Goal: Task Accomplishment & Management: Complete application form

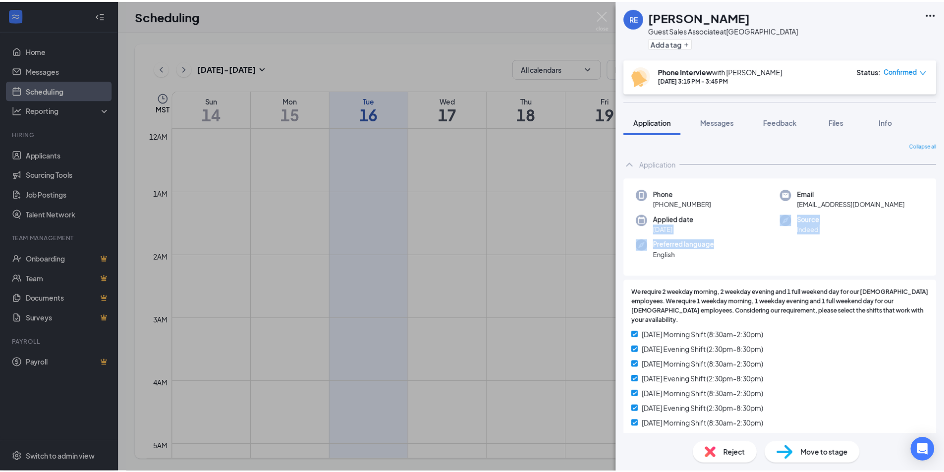
scroll to position [735, 0]
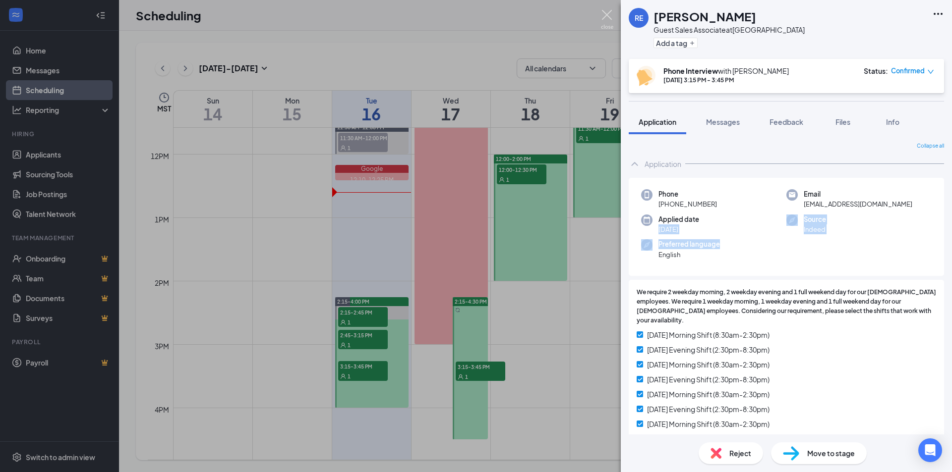
click at [610, 15] on img at bounding box center [607, 19] width 12 height 19
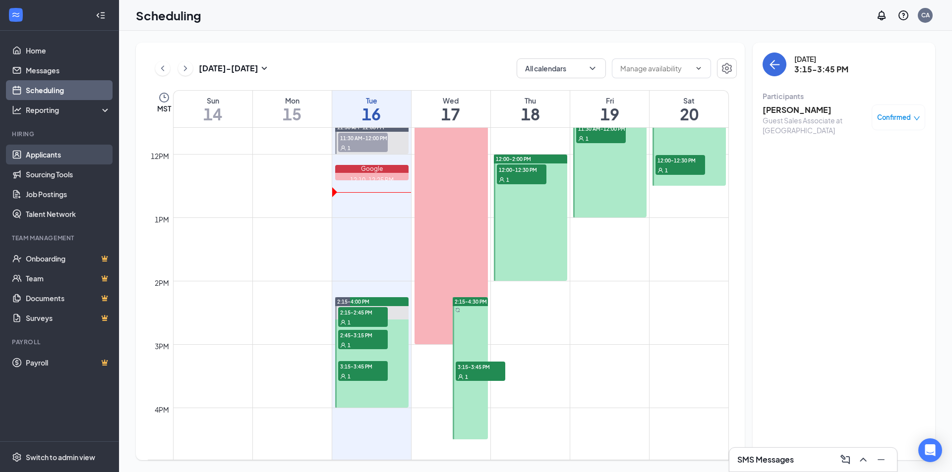
click at [82, 150] on link "Applicants" at bounding box center [68, 155] width 85 height 20
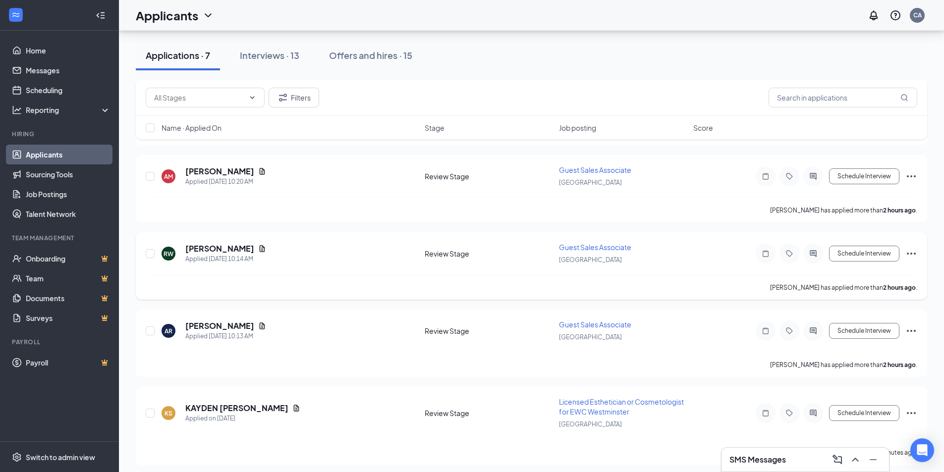
scroll to position [284, 0]
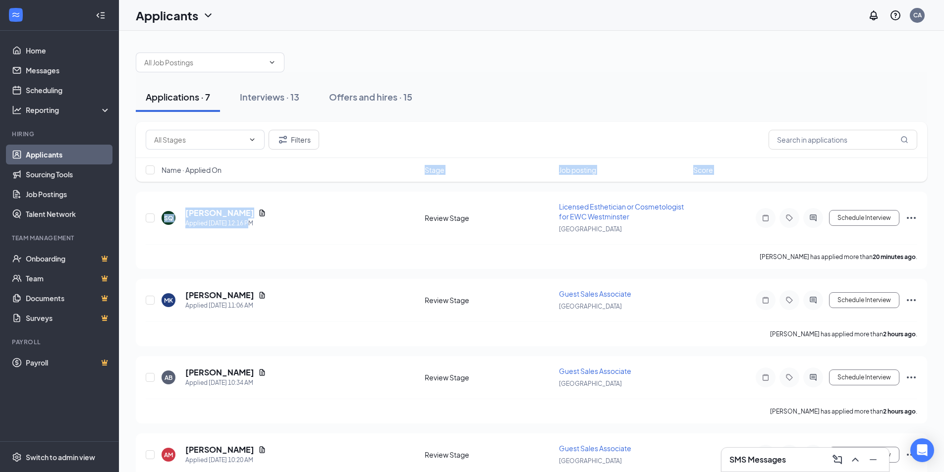
drag, startPoint x: 291, startPoint y: 251, endPoint x: 308, endPoint y: 272, distance: 26.5
click at [305, 268] on div "Filters Name · Applied On Stage Job posting Score SQ [PERSON_NAME] Applied [DAT…" at bounding box center [532, 433] width 792 height 623
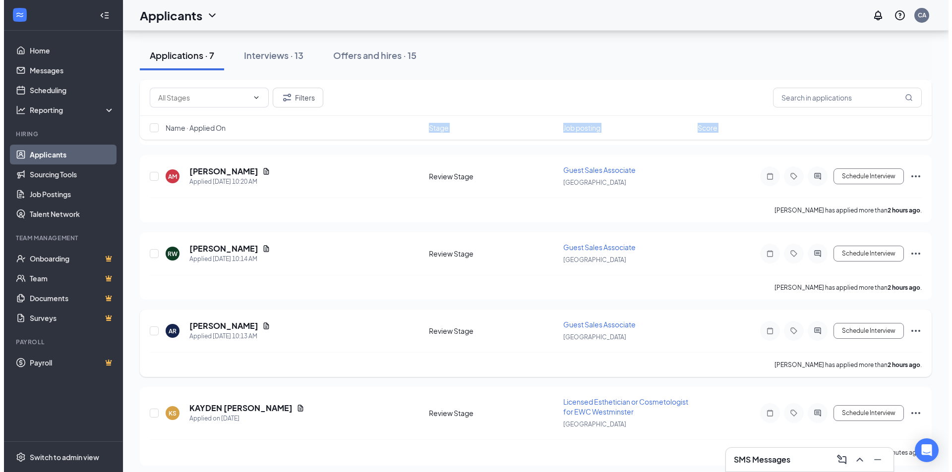
scroll to position [284, 0]
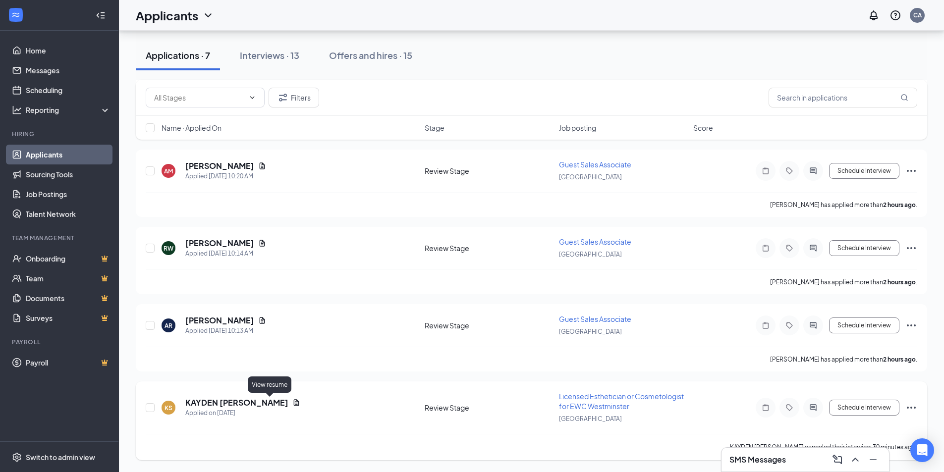
click at [294, 401] on icon "Document" at bounding box center [296, 403] width 5 height 6
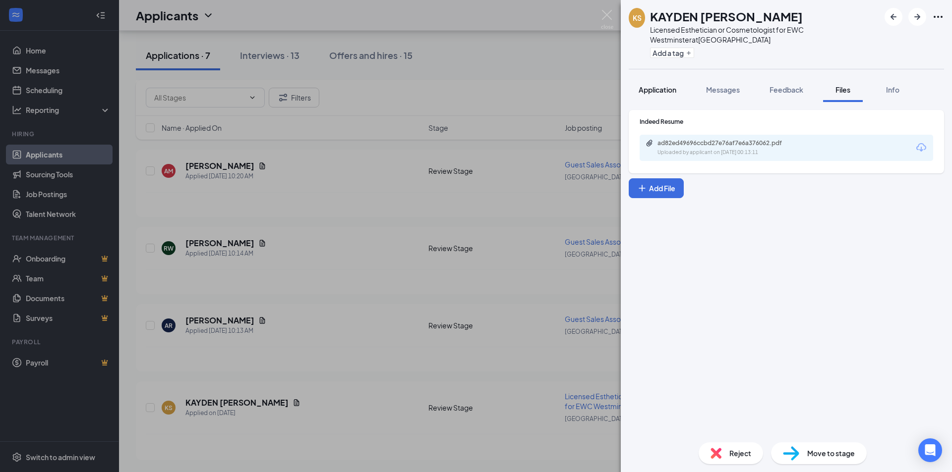
click at [654, 88] on span "Application" at bounding box center [657, 89] width 38 height 9
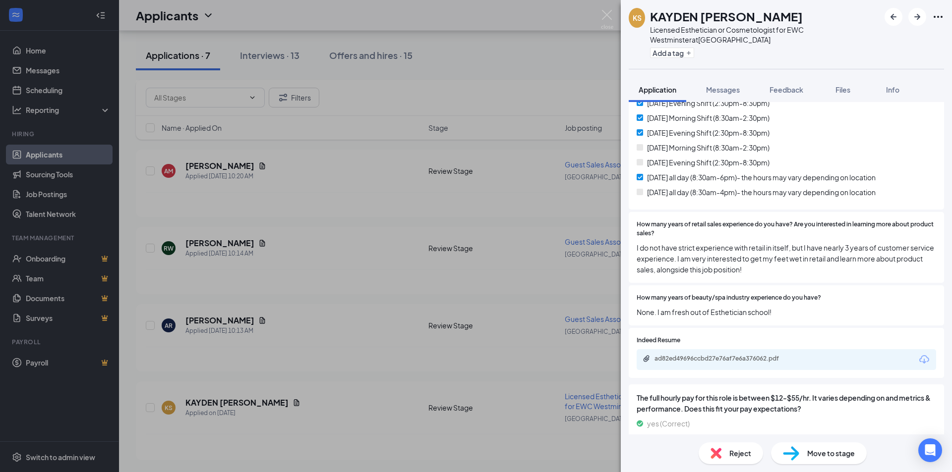
scroll to position [347, 0]
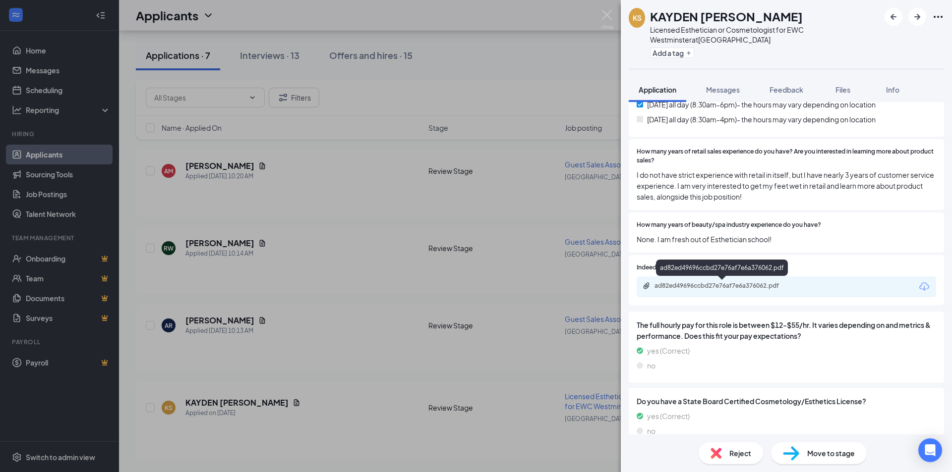
click at [727, 286] on div "ad82ed49696ccbd27e76af7e6a376062.pdf" at bounding box center [723, 286] width 139 height 8
click at [812, 449] on span "Move to stage" at bounding box center [831, 453] width 48 height 11
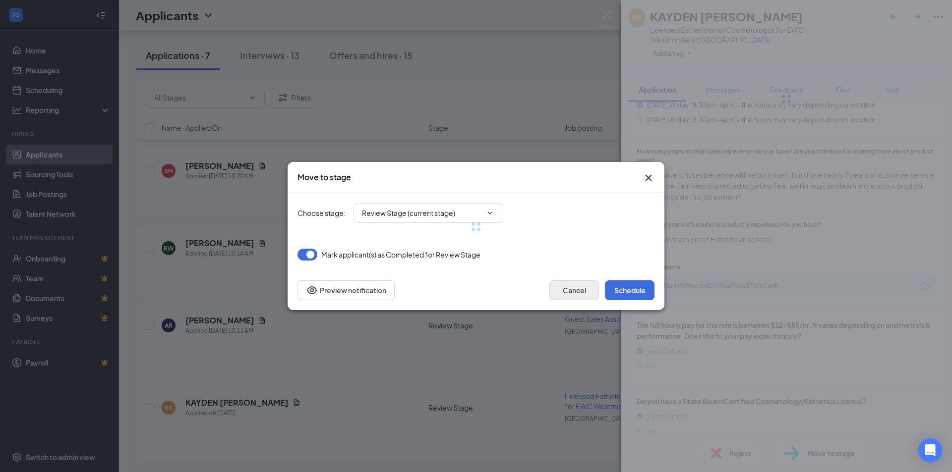
type input "Phone Interview (next stage)"
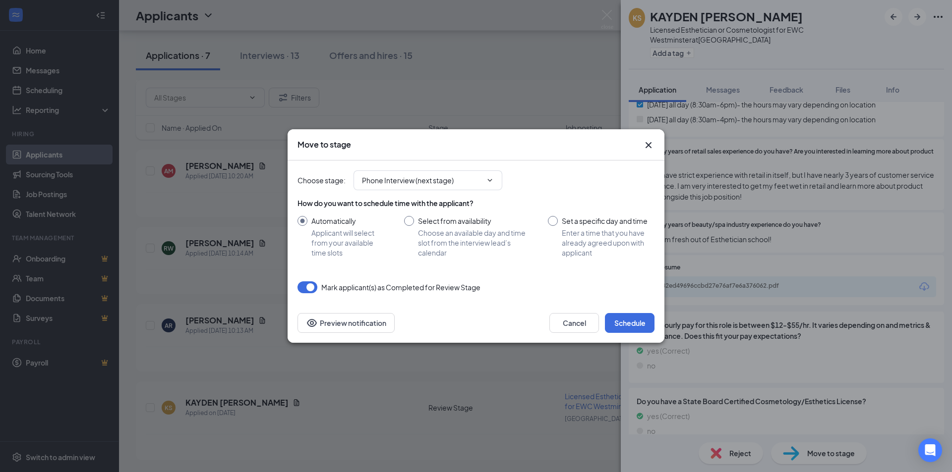
click at [638, 306] on div "Cancel Schedule Preview notification" at bounding box center [475, 323] width 377 height 40
click at [637, 317] on button "Schedule" at bounding box center [630, 323] width 50 height 20
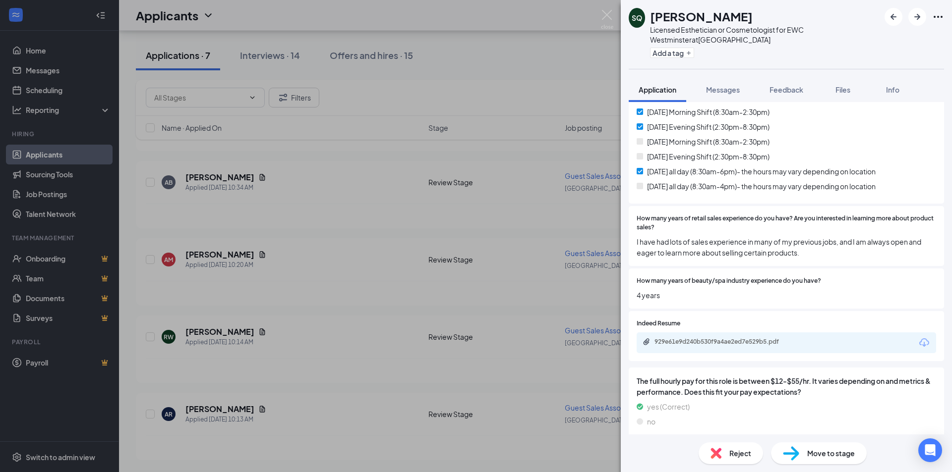
scroll to position [297, 0]
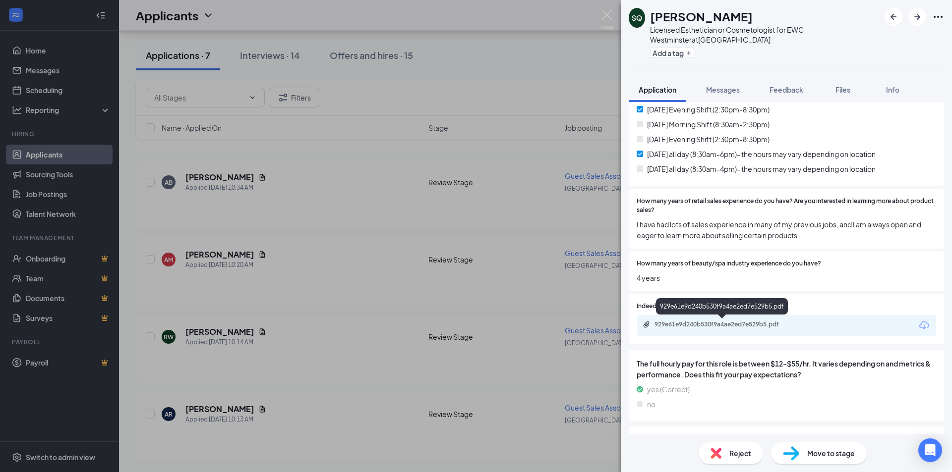
click at [719, 322] on div "929e61e9d240b530f9a4ae2ed7e529b5.pdf" at bounding box center [723, 325] width 139 height 8
click at [838, 452] on span "Move to stage" at bounding box center [831, 453] width 48 height 11
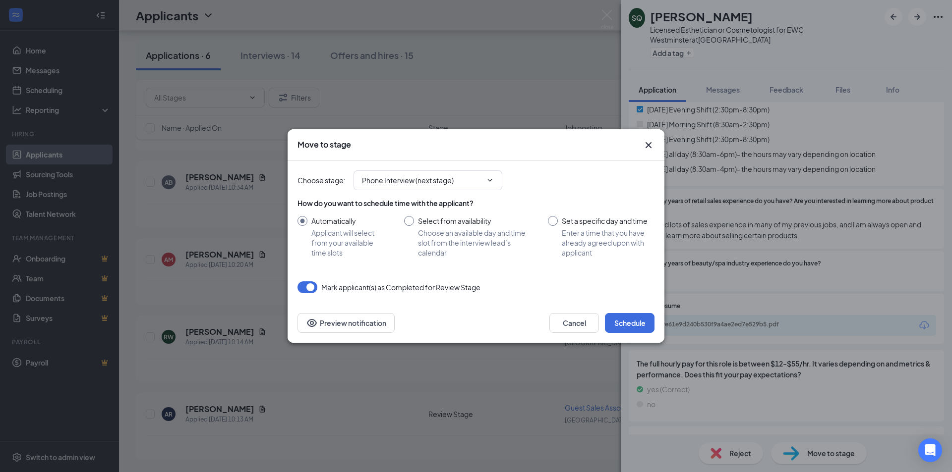
click at [640, 313] on div "Cancel Schedule Preview notification" at bounding box center [475, 323] width 377 height 40
click at [641, 322] on button "Schedule" at bounding box center [630, 323] width 50 height 20
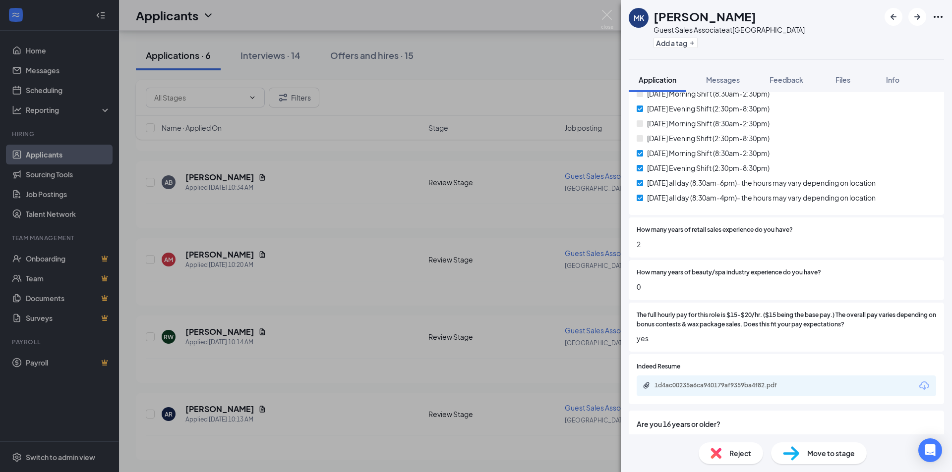
scroll to position [288, 0]
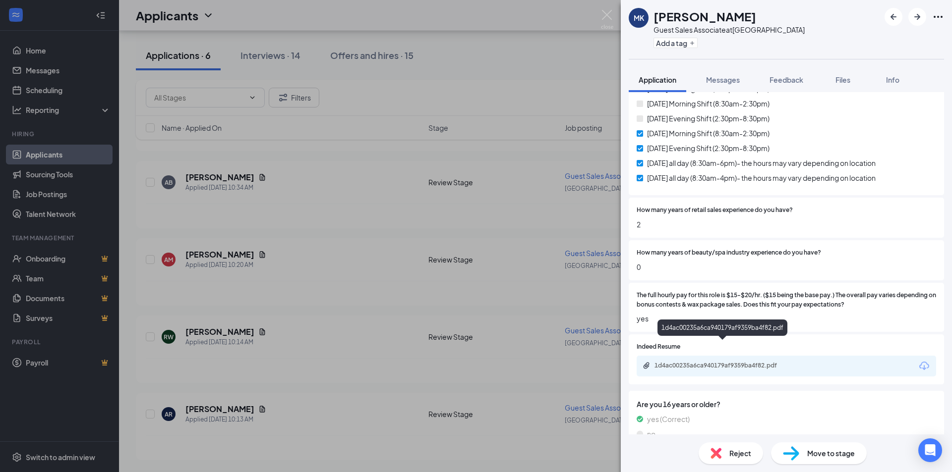
click at [715, 362] on div "1d4ac00235a6ca940179af9359ba4f82.pdf" at bounding box center [723, 366] width 139 height 8
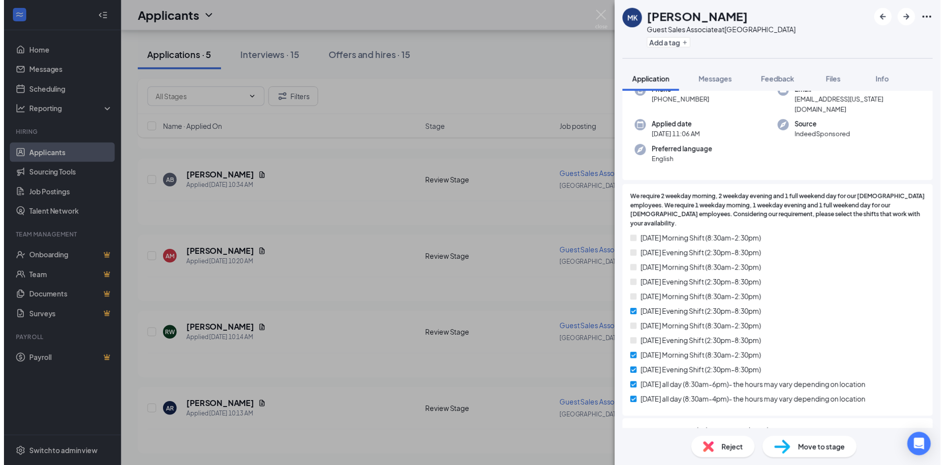
scroll to position [50, 0]
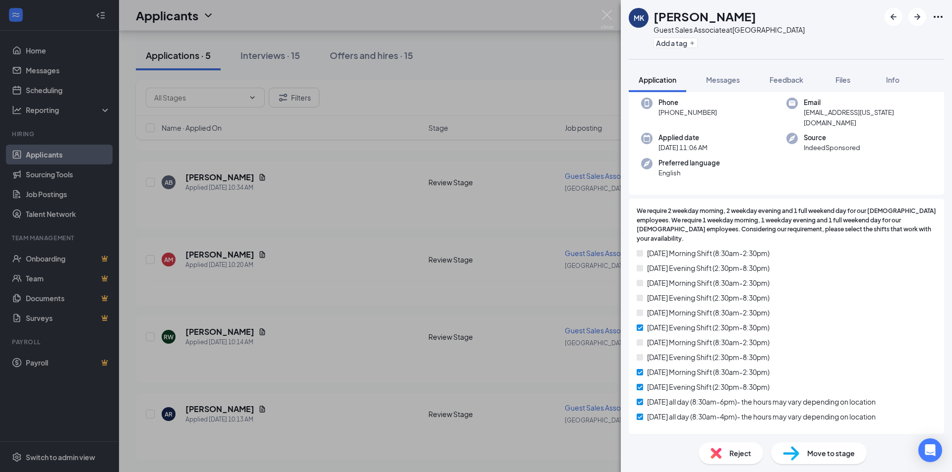
click at [597, 6] on div "[PERSON_NAME] [PERSON_NAME] Guest Sales Associate at [GEOGRAPHIC_DATA] Add a ta…" at bounding box center [476, 236] width 952 height 472
click at [607, 16] on div "Applicants CA" at bounding box center [535, 15] width 833 height 31
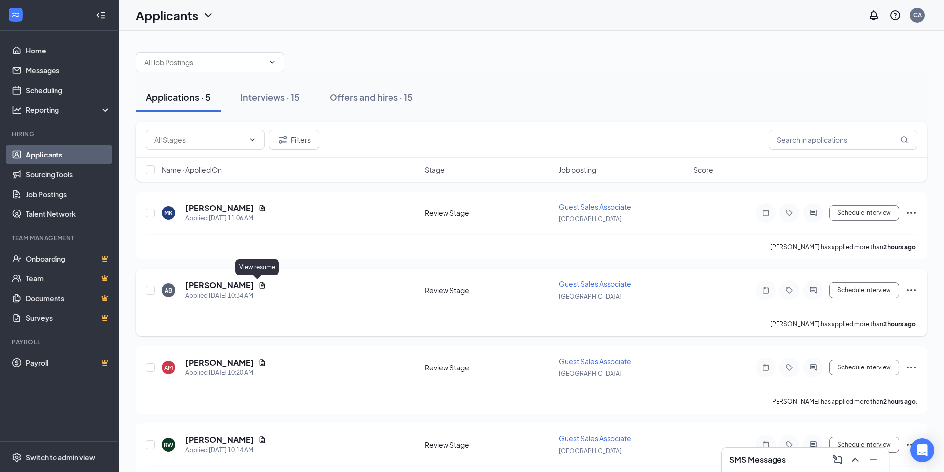
click at [260, 285] on icon "Document" at bounding box center [262, 285] width 5 height 6
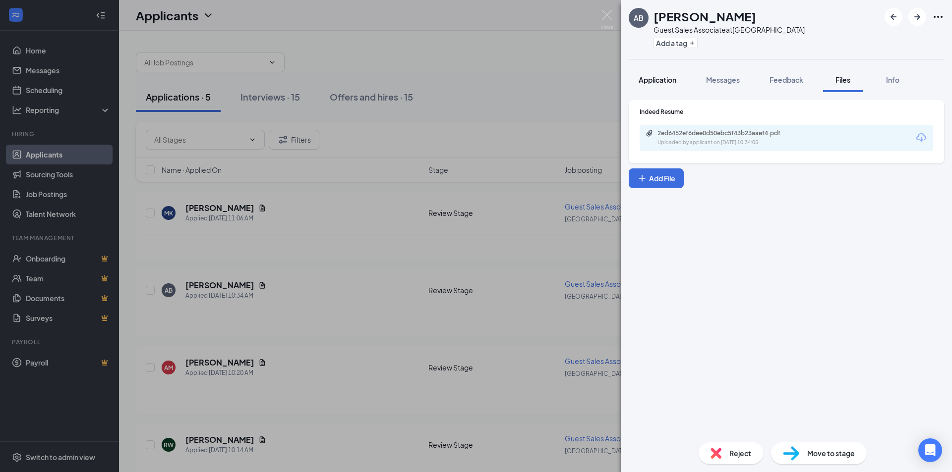
click at [656, 79] on span "Application" at bounding box center [657, 79] width 38 height 9
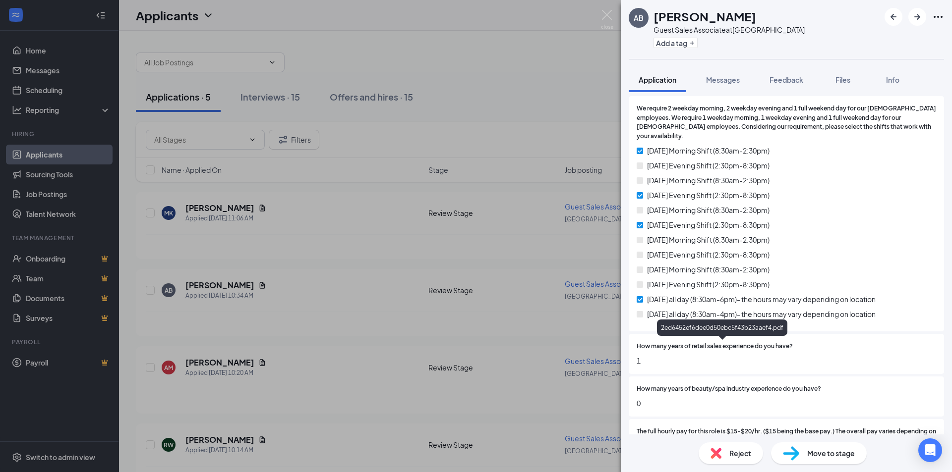
scroll to position [288, 0]
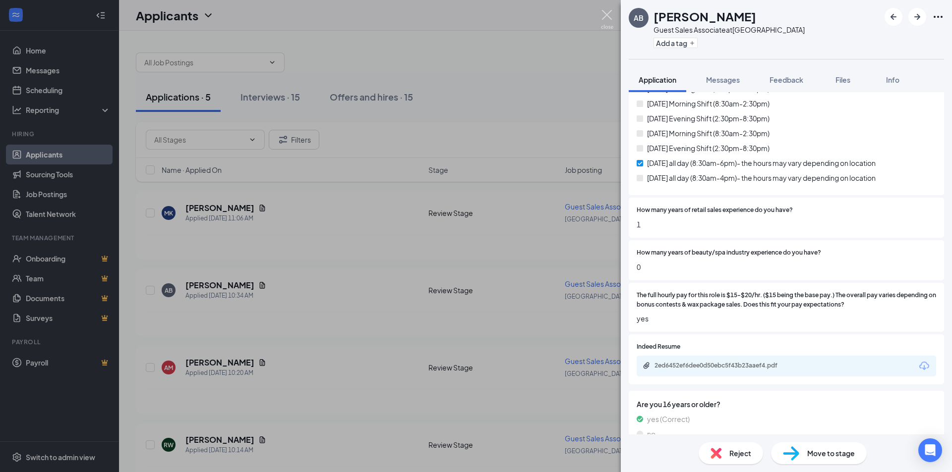
click at [605, 9] on div "AB [PERSON_NAME] Guest Sales Associate at [GEOGRAPHIC_DATA] Add a tag Applicati…" at bounding box center [476, 236] width 952 height 472
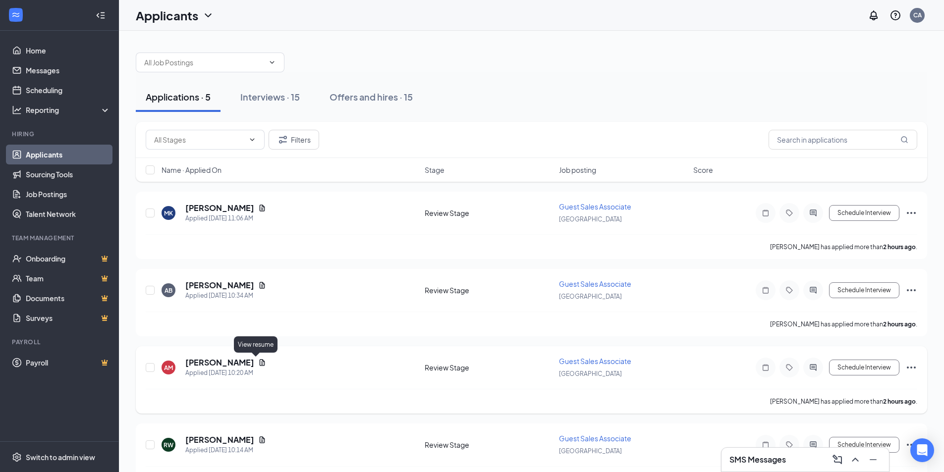
click at [259, 359] on icon "Document" at bounding box center [262, 363] width 8 height 8
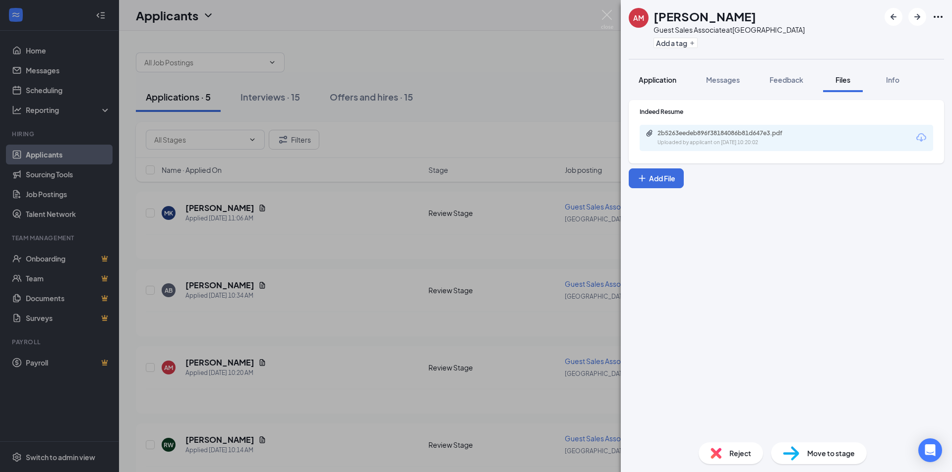
click at [657, 84] on div "Application" at bounding box center [657, 80] width 38 height 10
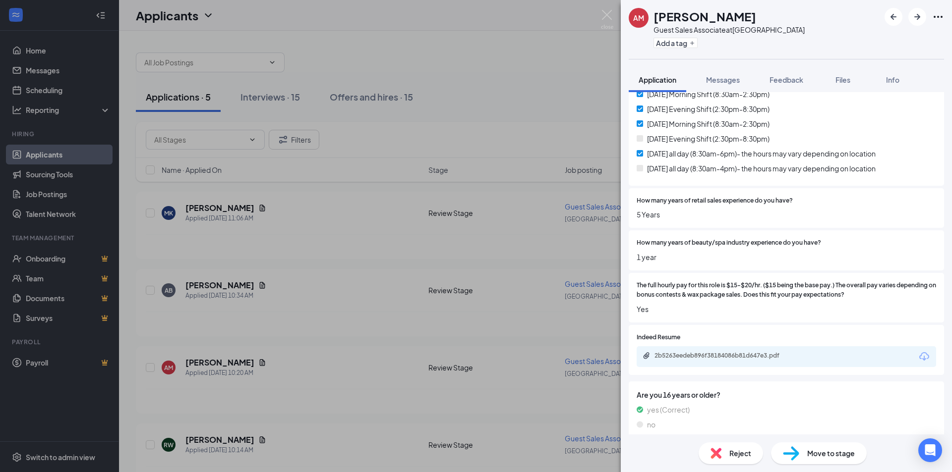
scroll to position [288, 0]
click at [714, 351] on div "2b5263eedeb896f38184086b81d647e3.pdf" at bounding box center [723, 355] width 139 height 8
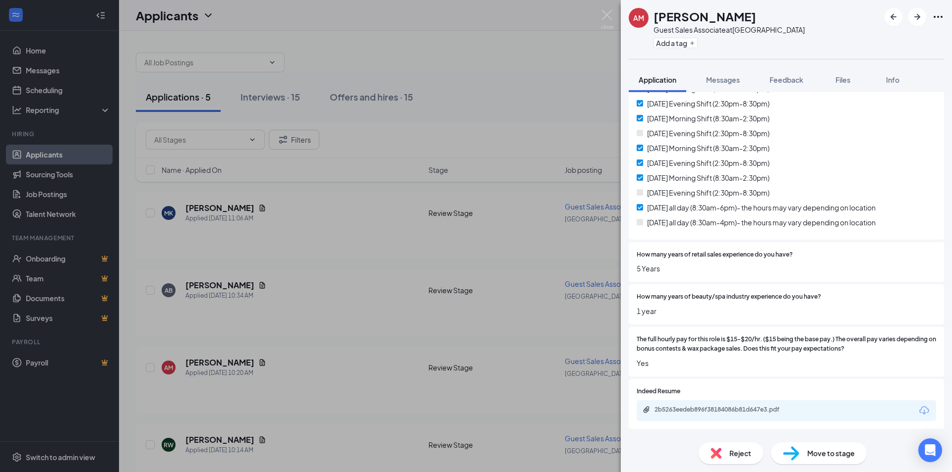
scroll to position [235, 0]
click at [842, 457] on span "Move to stage" at bounding box center [831, 453] width 48 height 11
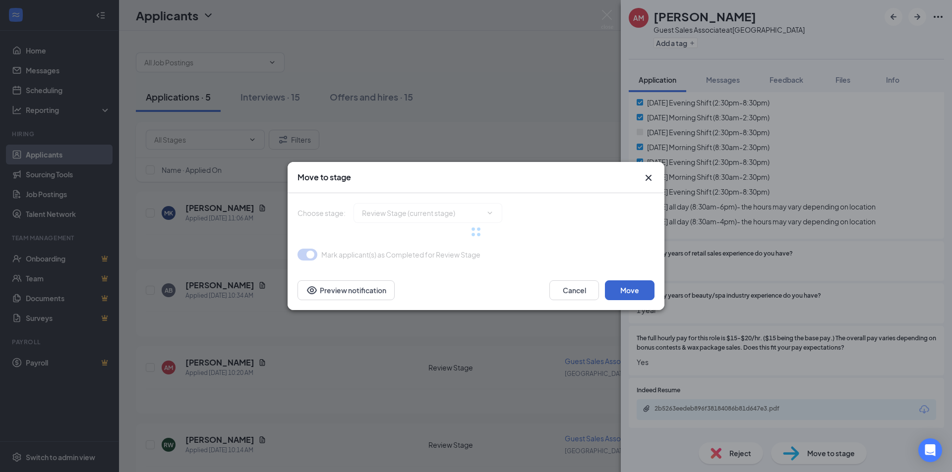
type input "Phone Interview (next stage)"
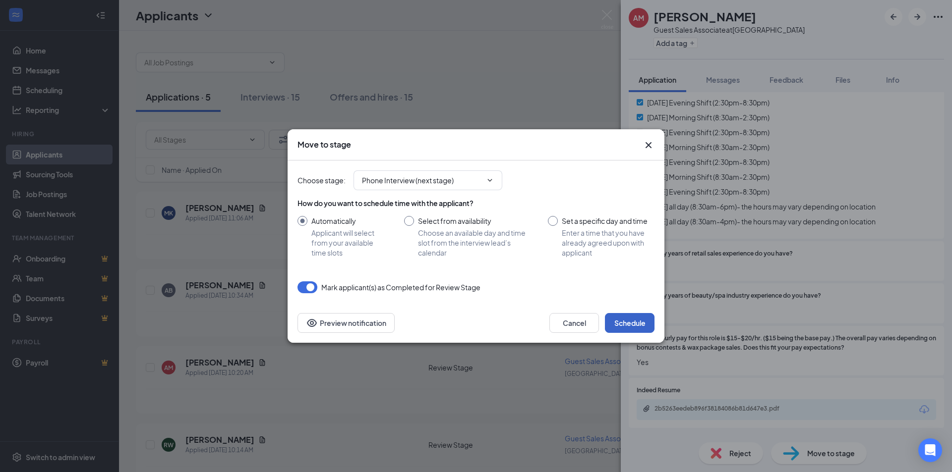
click at [632, 320] on button "Schedule" at bounding box center [630, 323] width 50 height 20
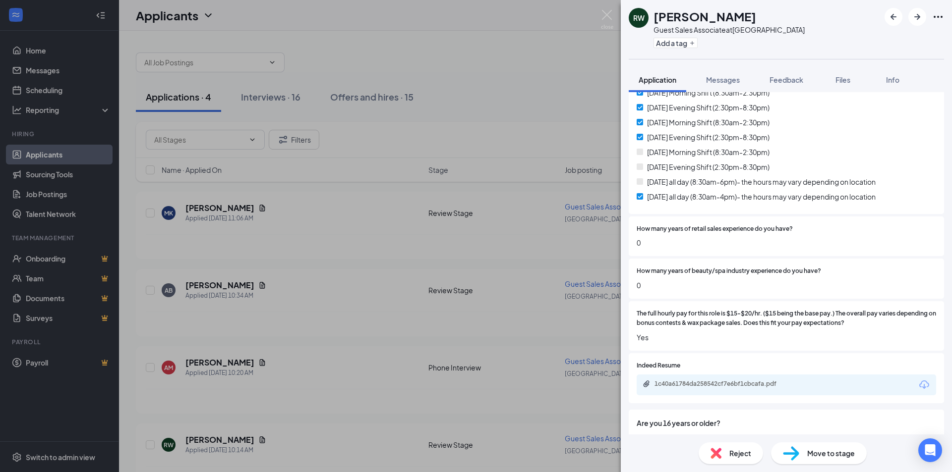
scroll to position [288, 0]
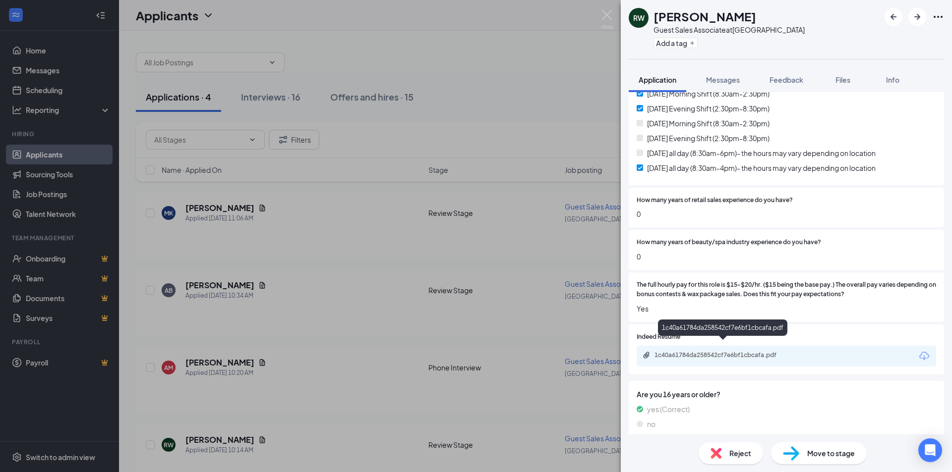
click at [737, 353] on div "1c40a61784da258542cf7e6bf1cbcafa.pdf" at bounding box center [785, 356] width 299 height 21
click at [739, 351] on div "1c40a61784da258542cf7e6bf1cbcafa.pdf" at bounding box center [723, 355] width 139 height 8
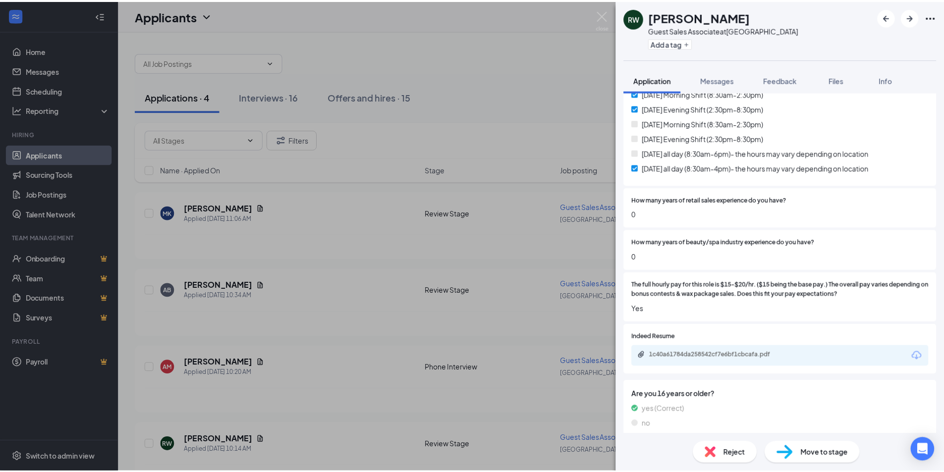
scroll to position [285, 0]
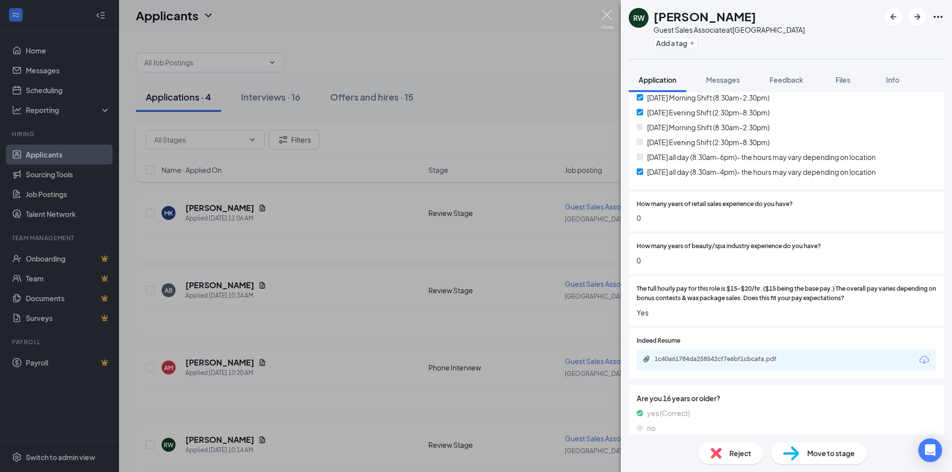
click at [608, 13] on img at bounding box center [607, 19] width 12 height 19
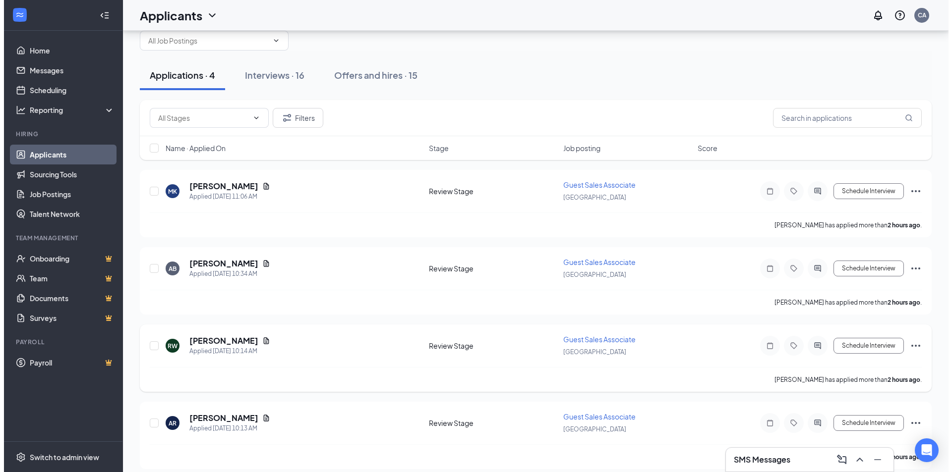
scroll to position [31, 0]
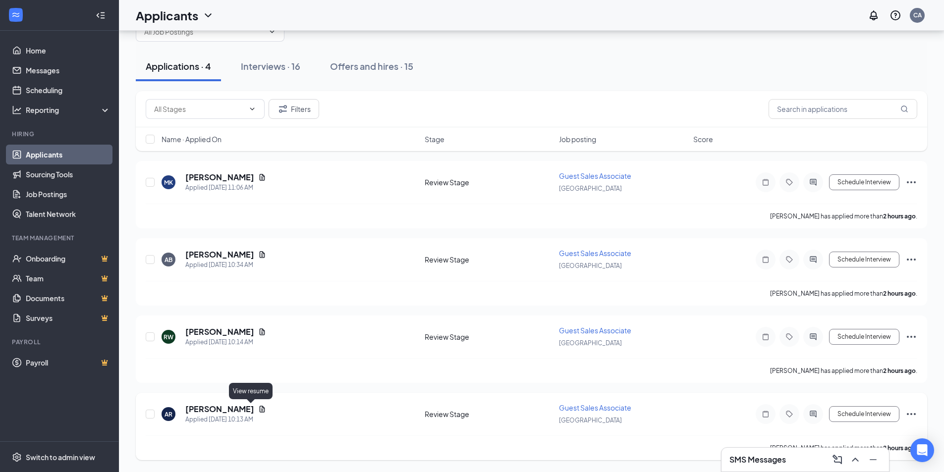
click at [258, 412] on icon "Document" at bounding box center [262, 409] width 8 height 8
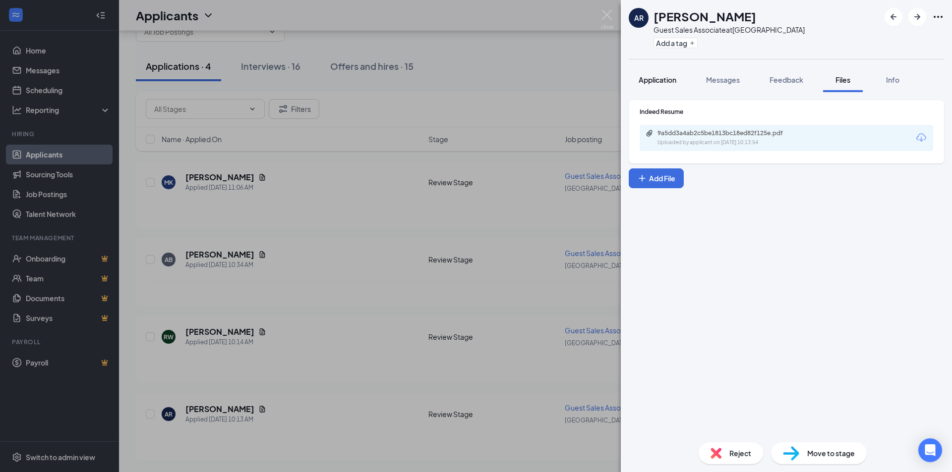
click at [656, 79] on span "Application" at bounding box center [657, 79] width 38 height 9
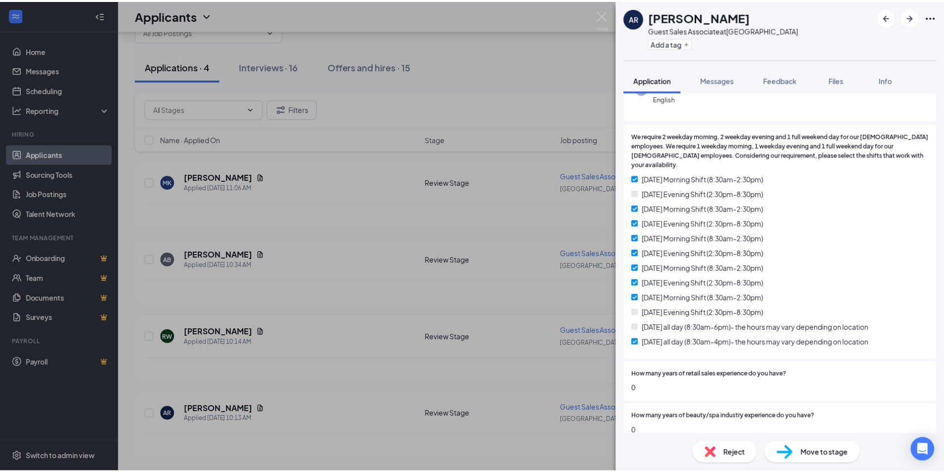
scroll to position [149, 0]
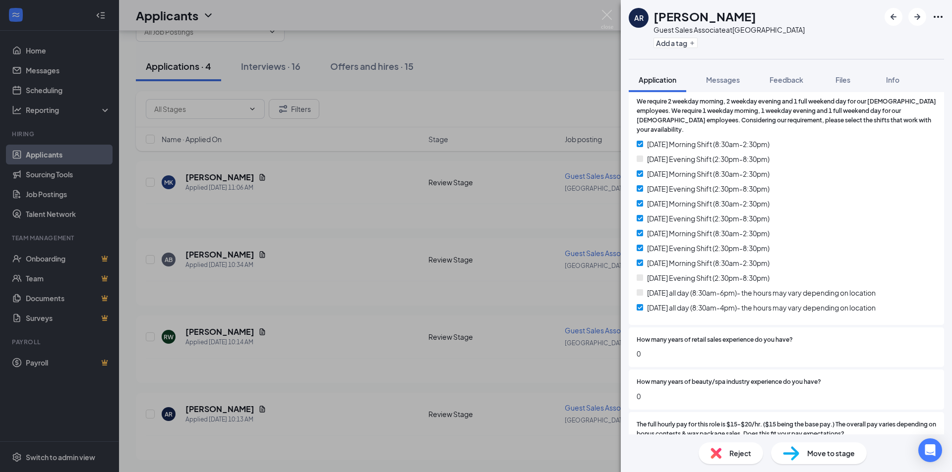
click at [740, 444] on div "Reject" at bounding box center [730, 454] width 64 height 22
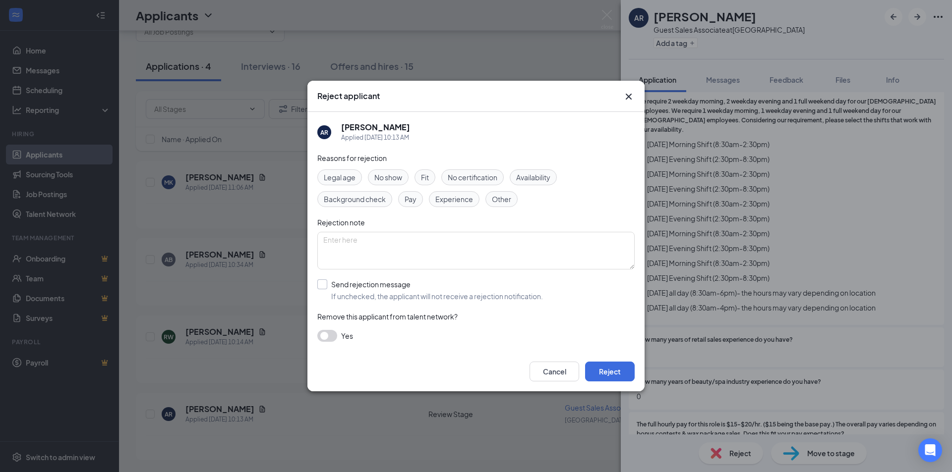
click at [413, 294] on input "Send rejection message If unchecked, the applicant will not receive a rejection…" at bounding box center [430, 291] width 226 height 22
checkbox input "true"
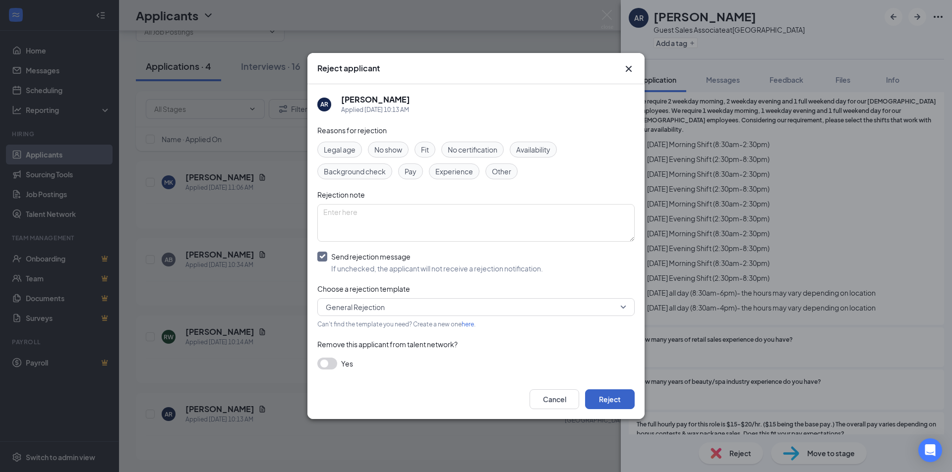
click at [621, 396] on button "Reject" at bounding box center [610, 400] width 50 height 20
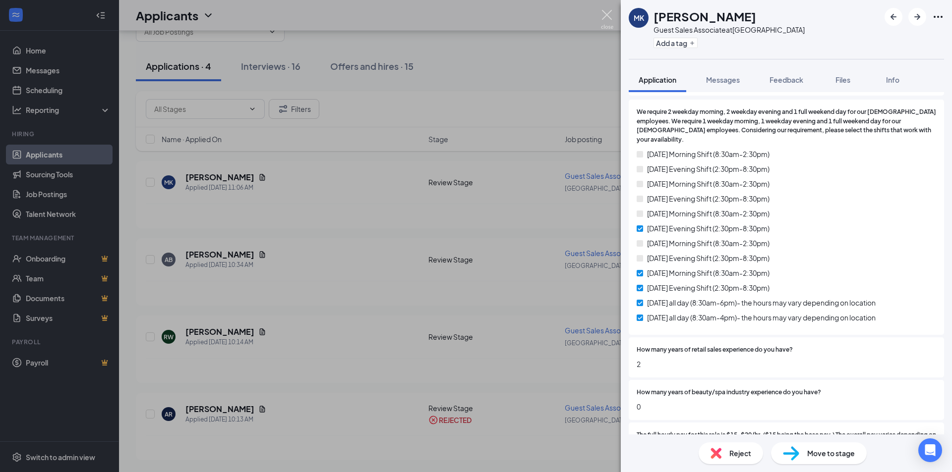
click at [605, 16] on img at bounding box center [607, 19] width 12 height 19
